Goal: Download file/media

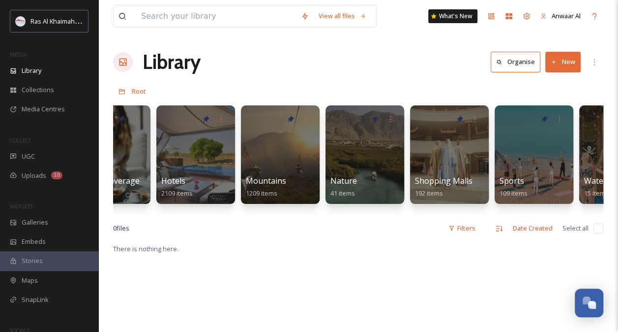
scroll to position [0, 639]
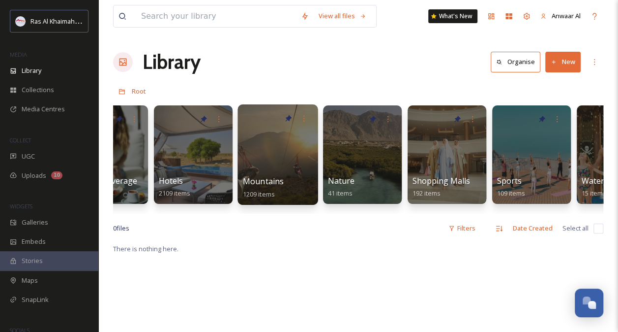
click at [271, 160] on div at bounding box center [278, 154] width 80 height 100
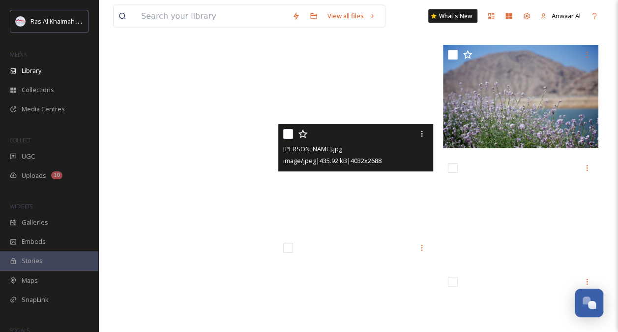
scroll to position [10316, 0]
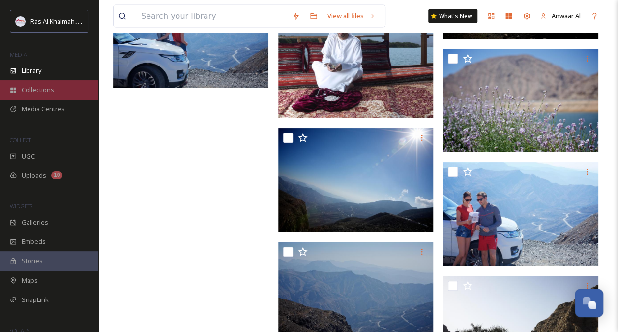
click at [31, 93] on span "Collections" at bounding box center [38, 89] width 32 height 9
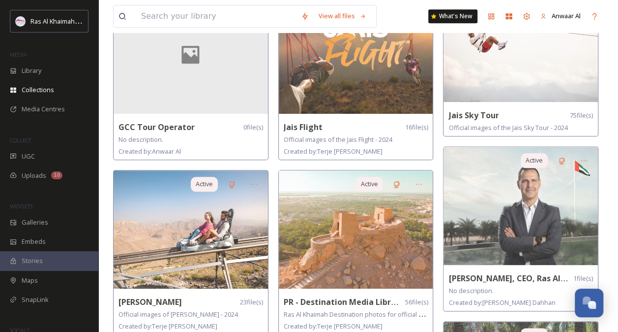
scroll to position [464, 0]
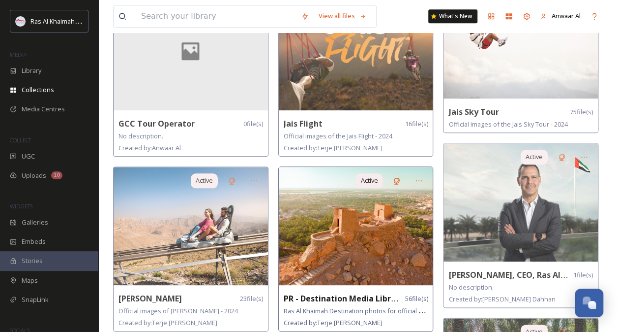
click at [361, 252] on img at bounding box center [356, 226] width 154 height 118
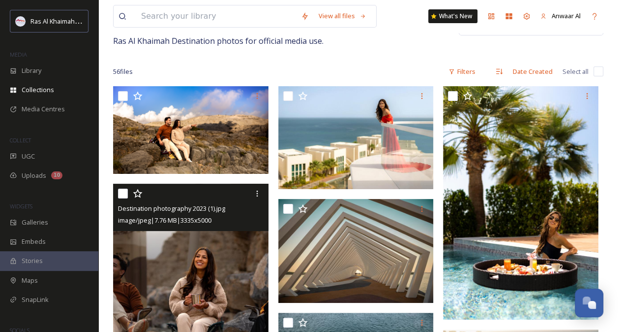
scroll to position [74, 0]
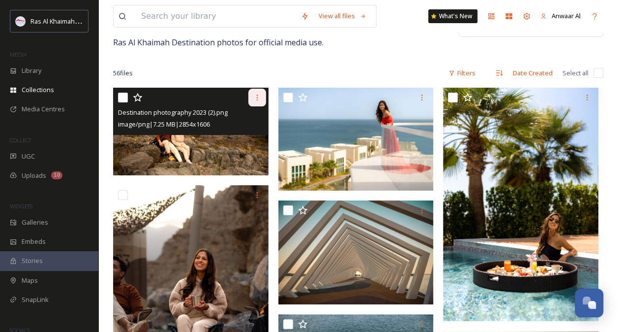
click at [260, 95] on icon at bounding box center [257, 97] width 8 height 8
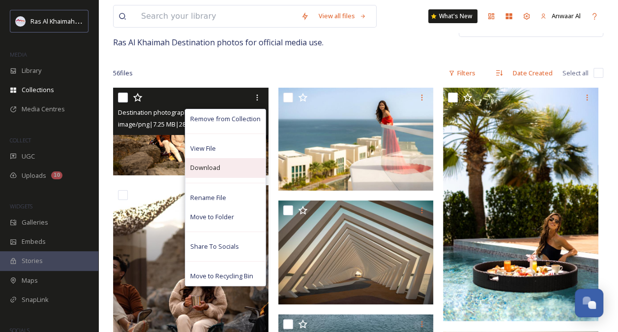
click at [238, 168] on div "Download" at bounding box center [225, 167] width 80 height 19
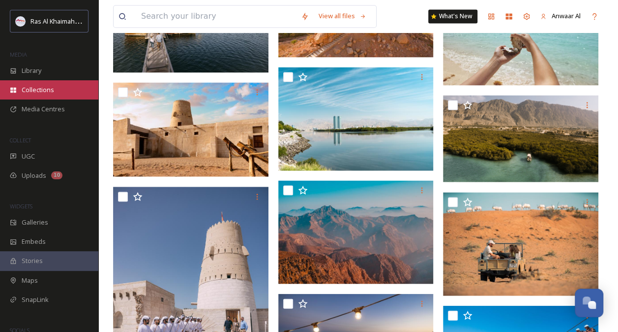
scroll to position [874, 0]
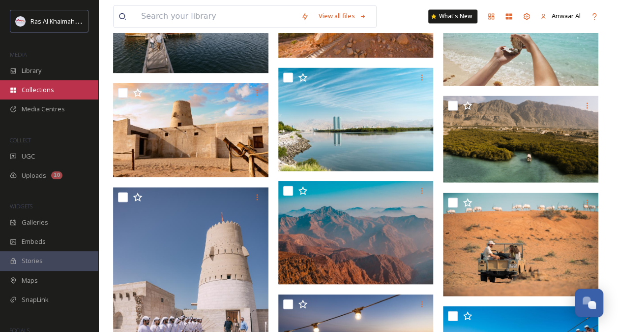
click at [51, 92] on span "Collections" at bounding box center [38, 89] width 32 height 9
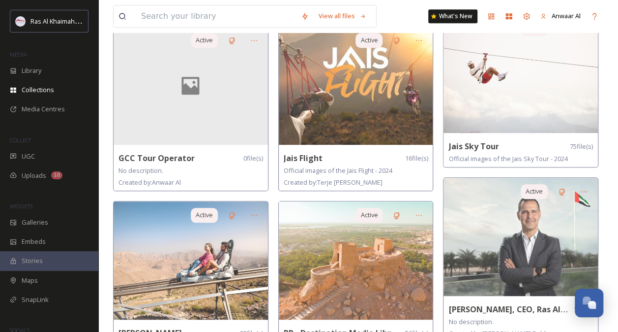
scroll to position [489, 0]
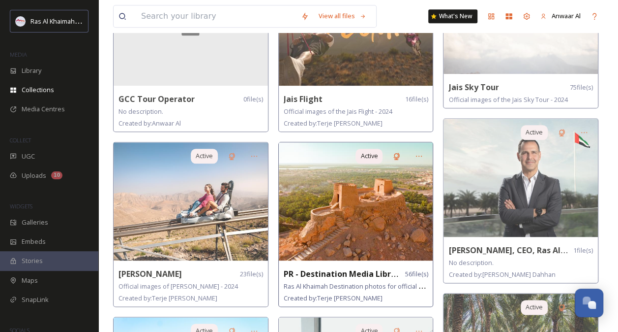
click at [377, 223] on img at bounding box center [356, 201] width 154 height 118
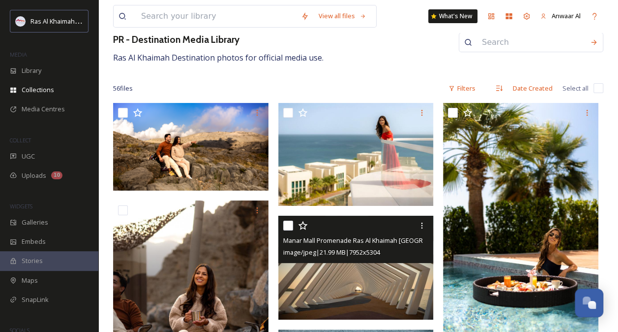
scroll to position [57, 0]
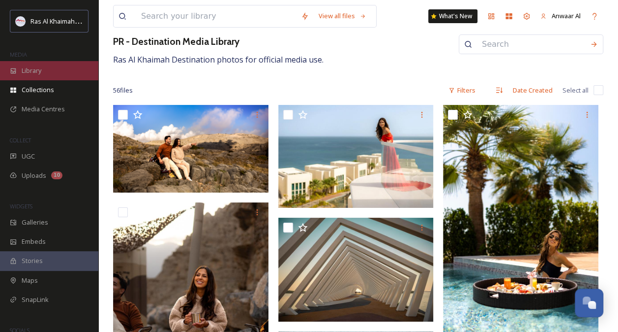
click at [31, 69] on span "Library" at bounding box center [32, 70] width 20 height 9
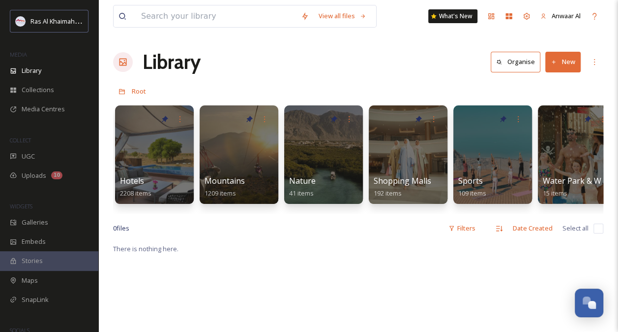
scroll to position [0, 522]
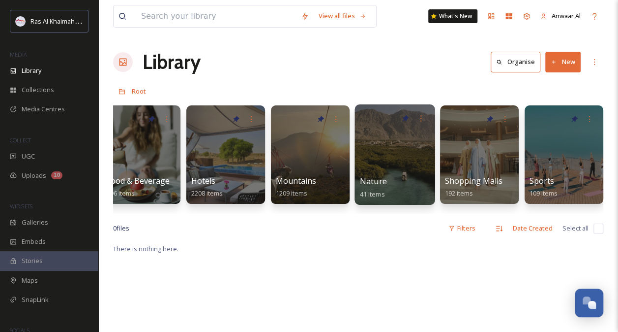
click at [376, 166] on div at bounding box center [395, 154] width 80 height 100
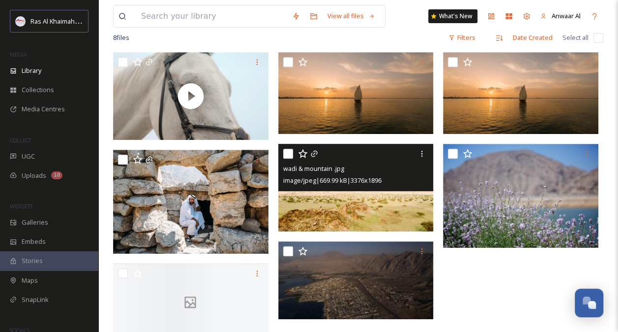
scroll to position [237, 0]
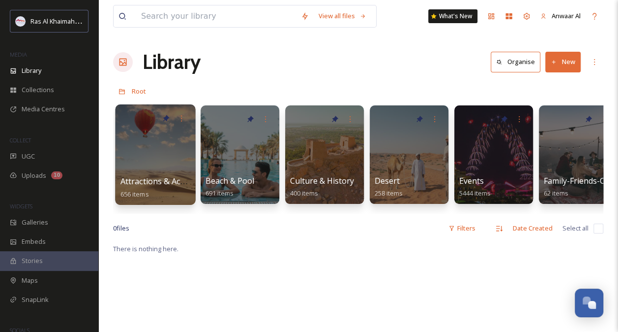
click at [159, 182] on span "Attractions & Activities" at bounding box center [163, 181] width 84 height 11
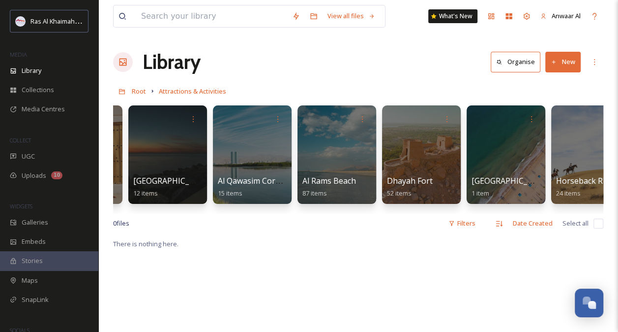
scroll to position [0, 328]
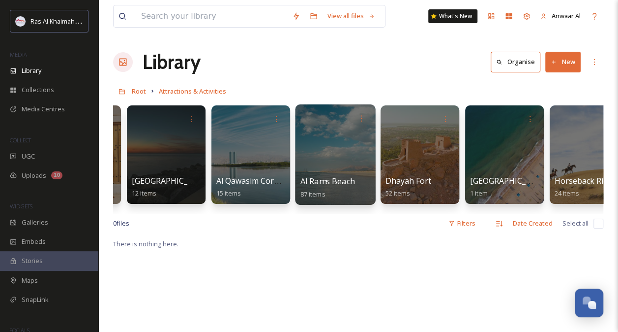
click at [330, 162] on div at bounding box center [335, 154] width 80 height 100
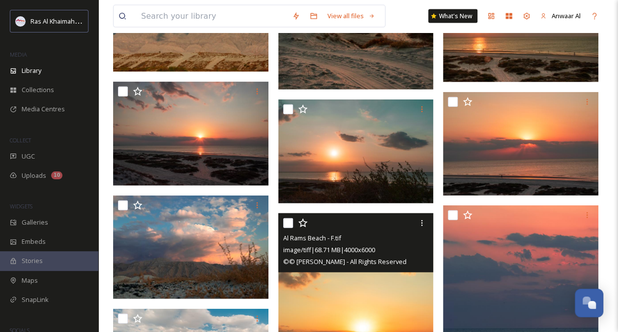
scroll to position [1039, 0]
